Goal: Task Accomplishment & Management: Use online tool/utility

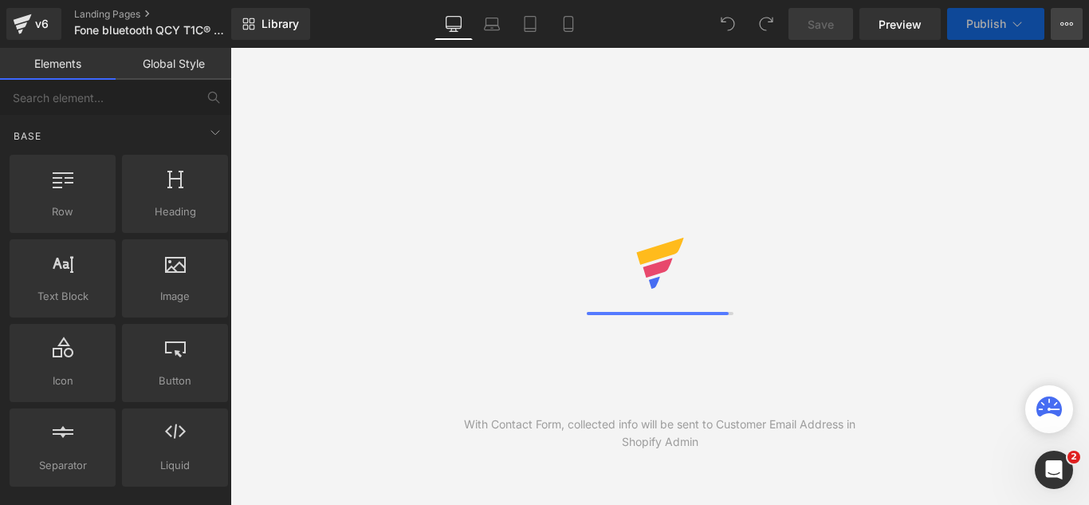
click at [1049, 36] on div "Save Preview Publish Scheduled View Live Page View with current Template Save T…" at bounding box center [935, 24] width 307 height 32
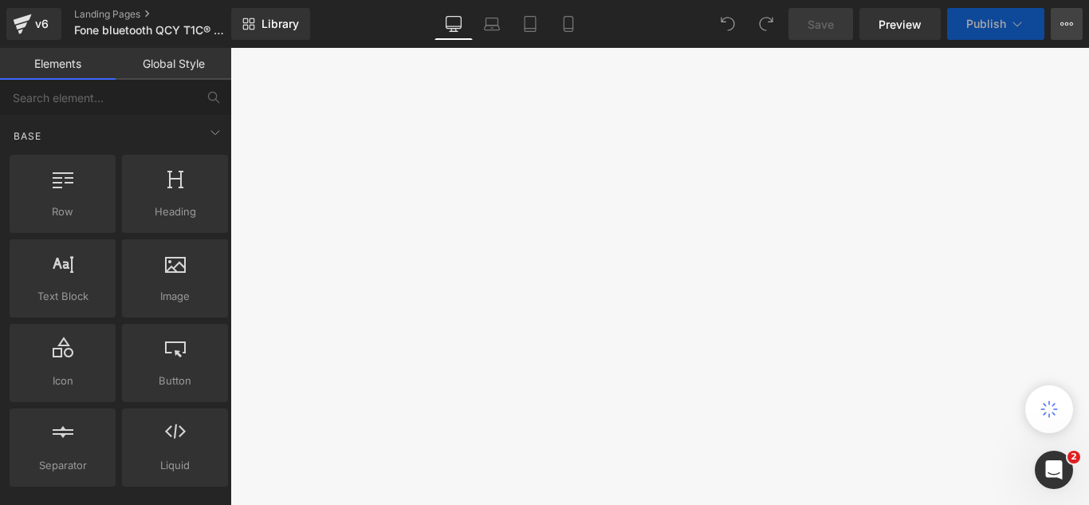
click at [1080, 27] on button "View Live Page View with current Template Save Template to Library Schedule Pub…" at bounding box center [1067, 24] width 32 height 32
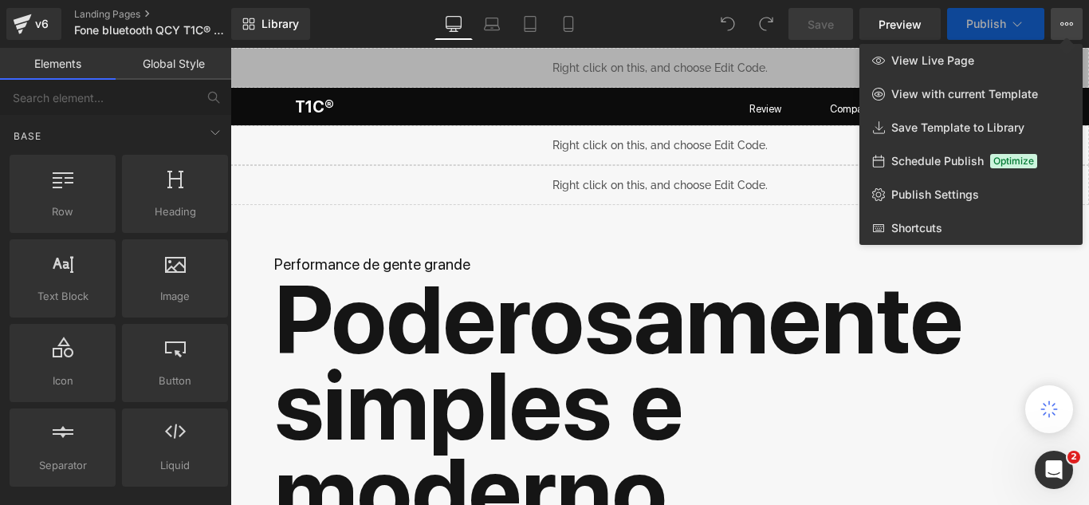
drag, startPoint x: 1074, startPoint y: 25, endPoint x: 1035, endPoint y: 18, distance: 38.8
click at [1074, 25] on button "View Live Page View with current Template Save Template to Library Schedule Pub…" at bounding box center [1067, 24] width 32 height 32
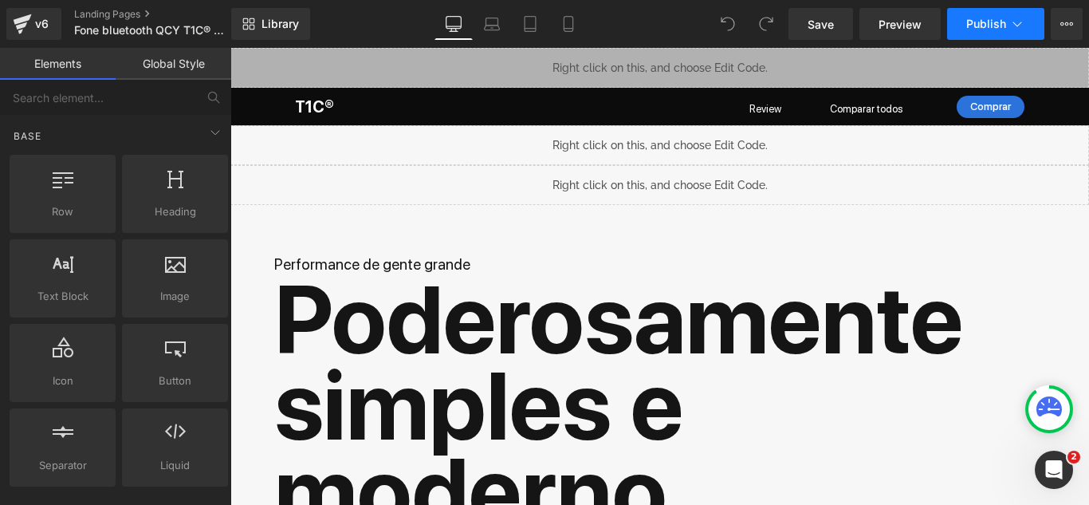
click at [1013, 20] on icon at bounding box center [1017, 24] width 16 height 16
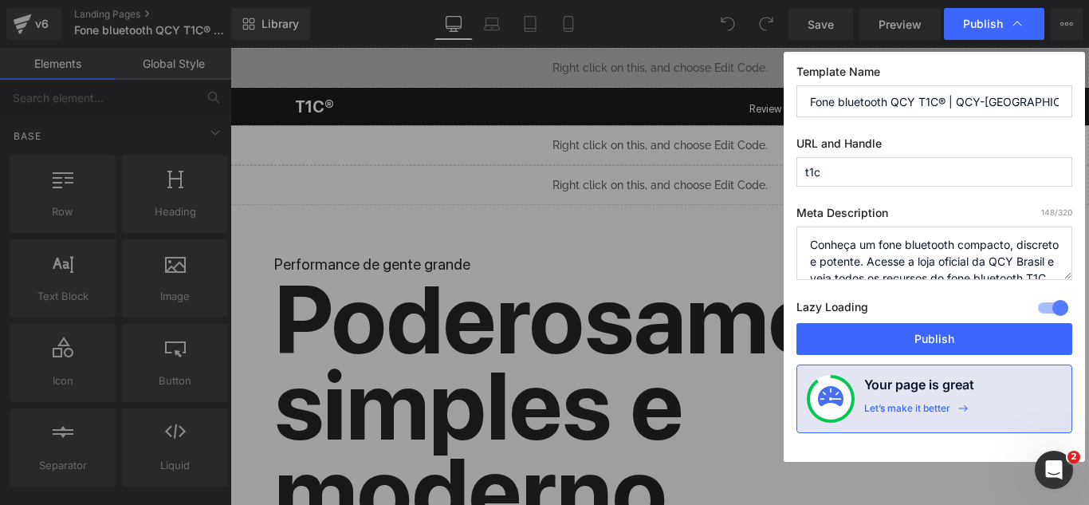
drag, startPoint x: 891, startPoint y: 166, endPoint x: 635, endPoint y: 175, distance: 256.0
click at [635, 175] on div "Publish Template Name Fone bluetooth QCY T1C® | QCY-[GEOGRAPHIC_DATA]™ Loja Ofi…" at bounding box center [544, 252] width 1089 height 505
click at [870, 163] on input "t1c" at bounding box center [934, 171] width 276 height 29
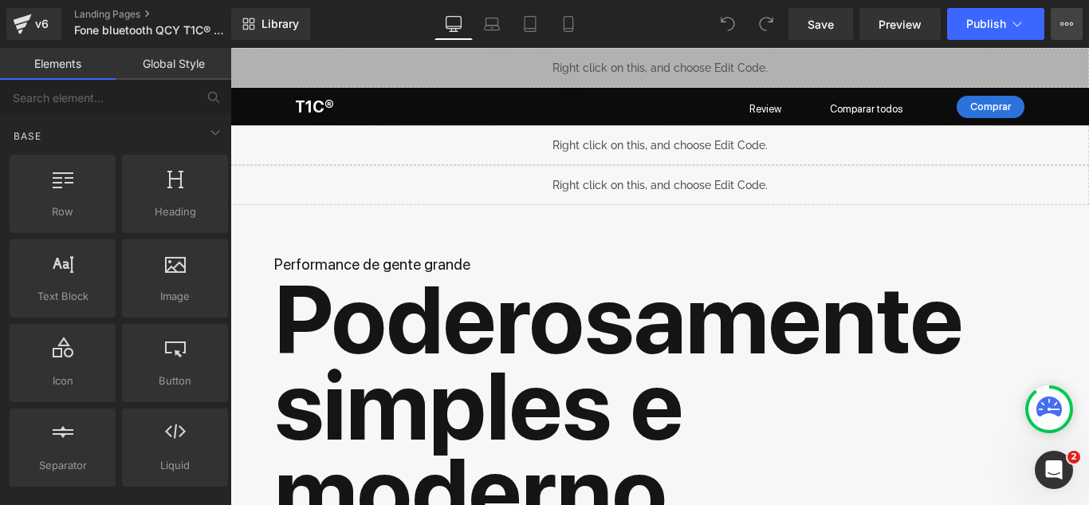
click at [1056, 23] on button "View Live Page View with current Template Save Template to Library Schedule Pub…" at bounding box center [1067, 24] width 32 height 32
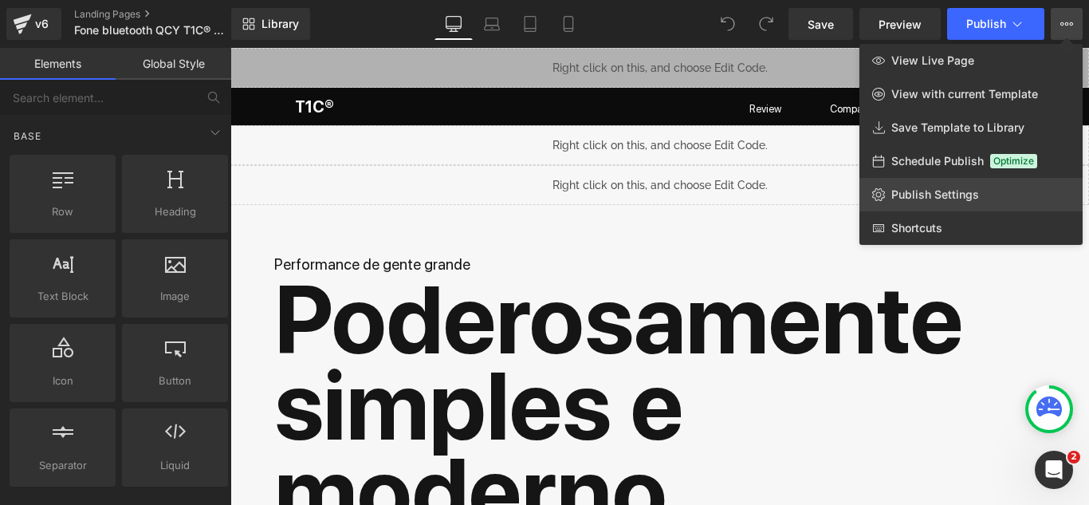
click at [997, 203] on link "Publish Settings" at bounding box center [970, 194] width 223 height 33
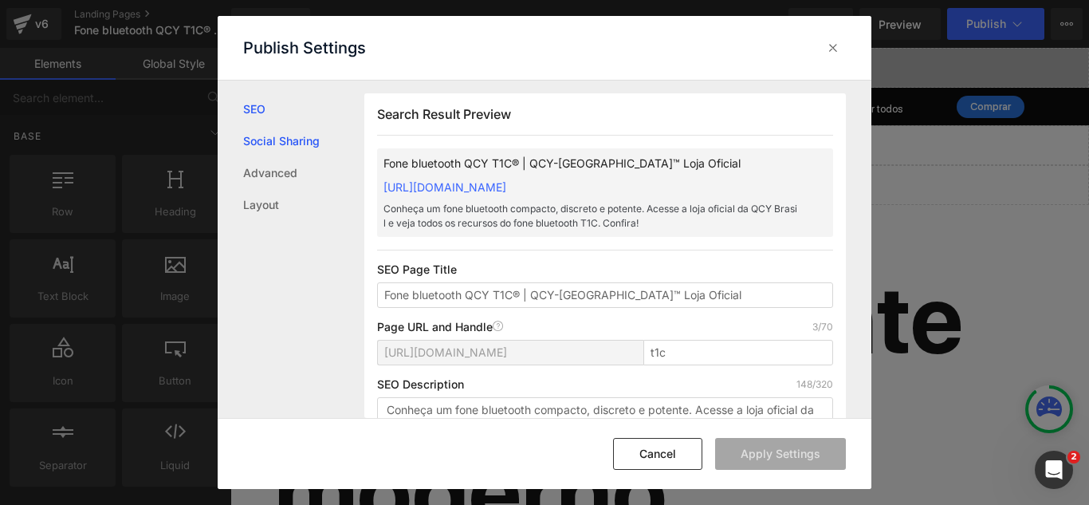
click at [294, 136] on link "Social Sharing" at bounding box center [303, 141] width 121 height 32
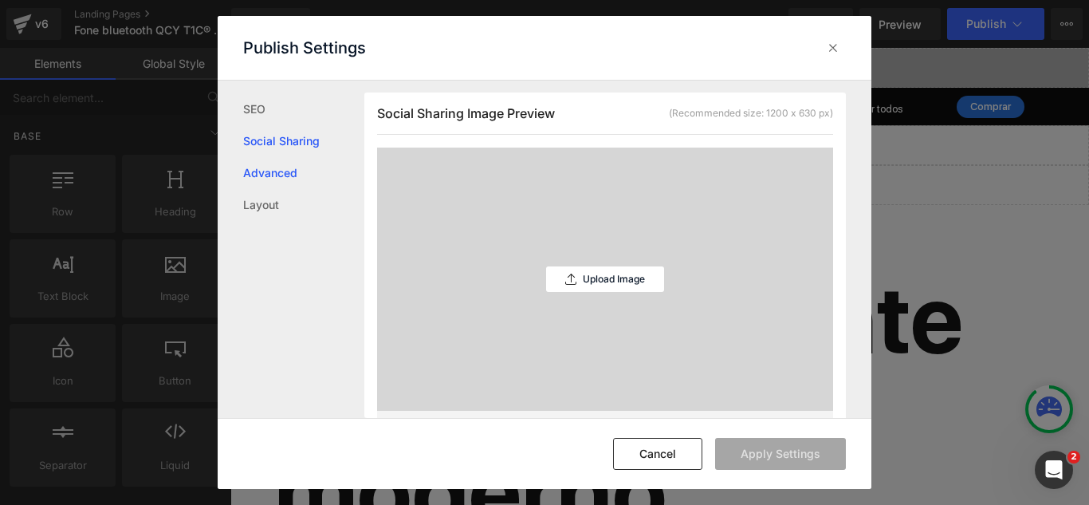
click at [307, 167] on link "Advanced" at bounding box center [303, 173] width 121 height 32
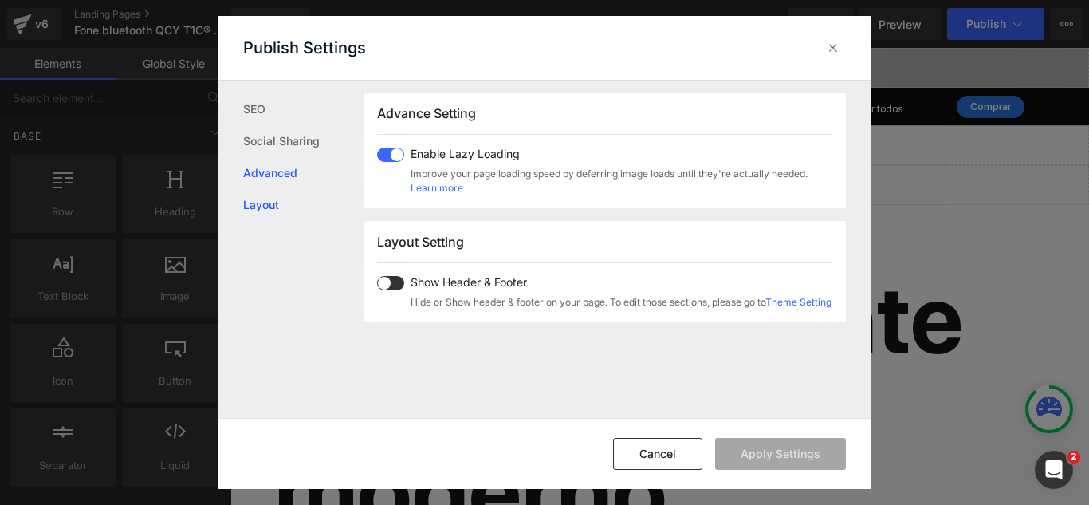
click at [295, 202] on link "Layout" at bounding box center [303, 205] width 121 height 32
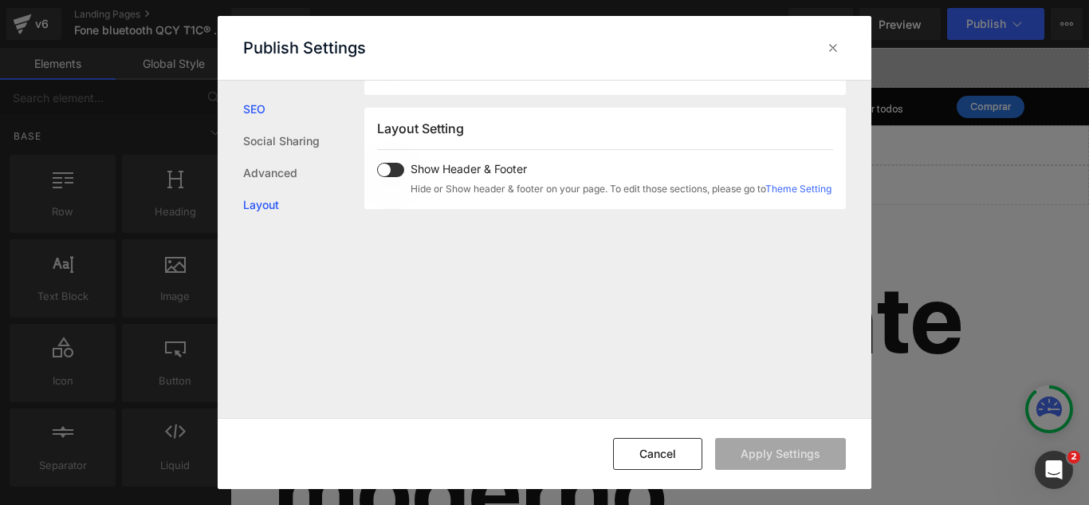
click at [285, 119] on link "SEO" at bounding box center [303, 109] width 121 height 32
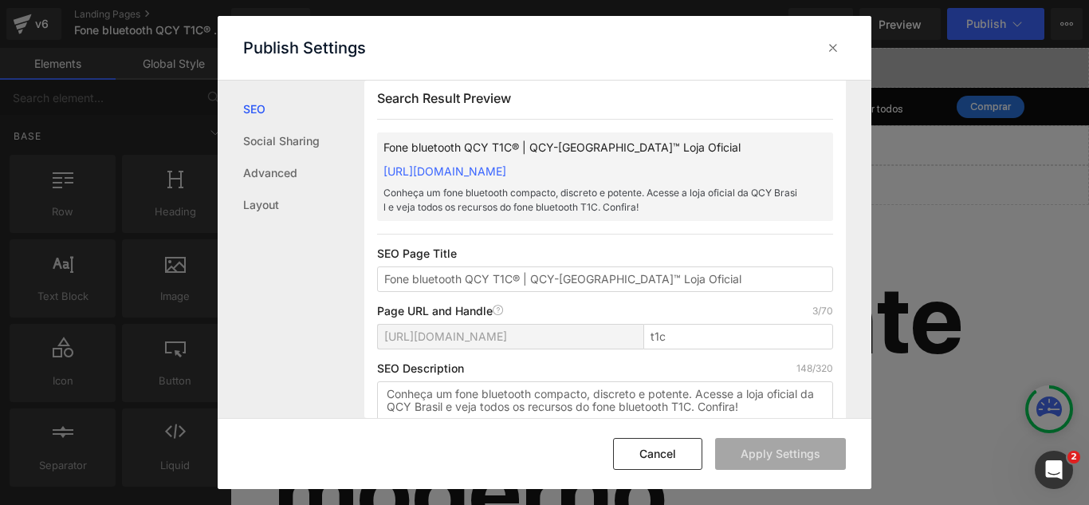
scroll to position [1, 0]
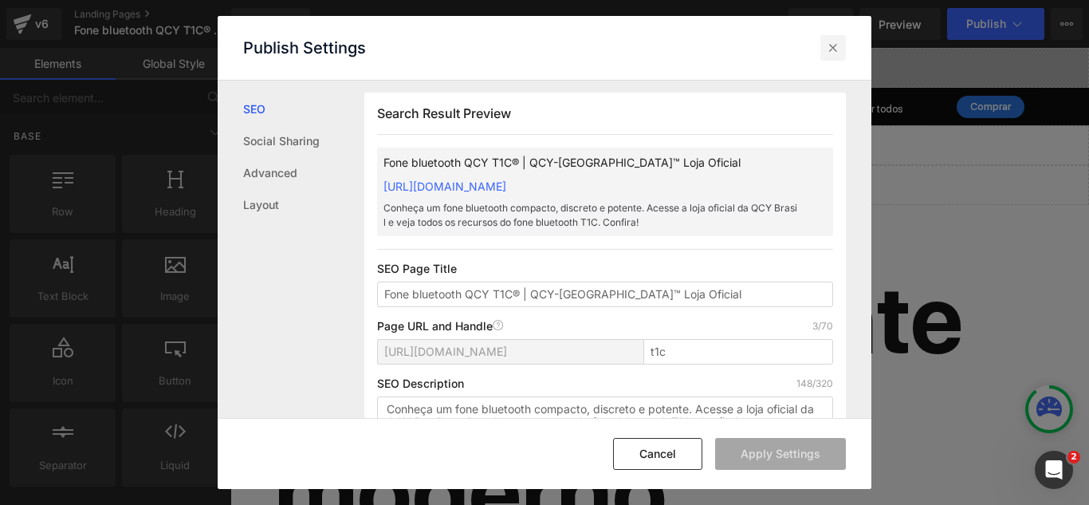
click at [840, 44] on icon at bounding box center [833, 48] width 16 height 16
